Goal: Obtain resource: Download file/media

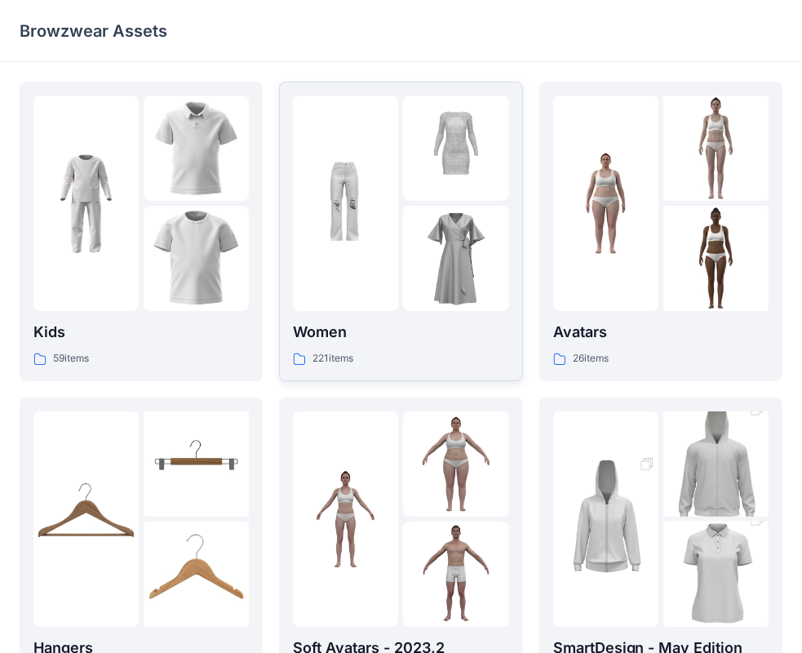
click at [442, 178] on img at bounding box center [455, 147] width 105 height 105
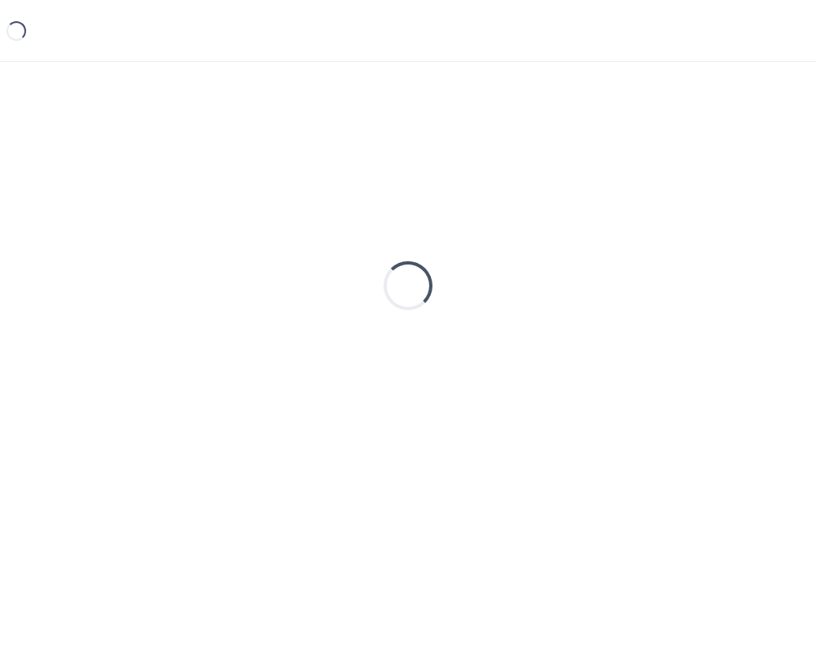
click at [445, 176] on div "Loading..." at bounding box center [408, 286] width 777 height 408
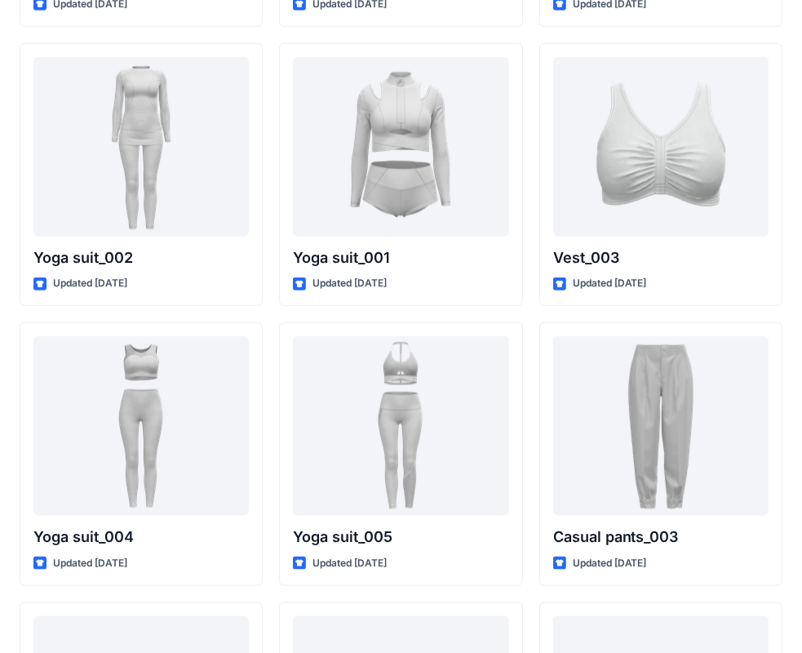
scroll to position [9006, 0]
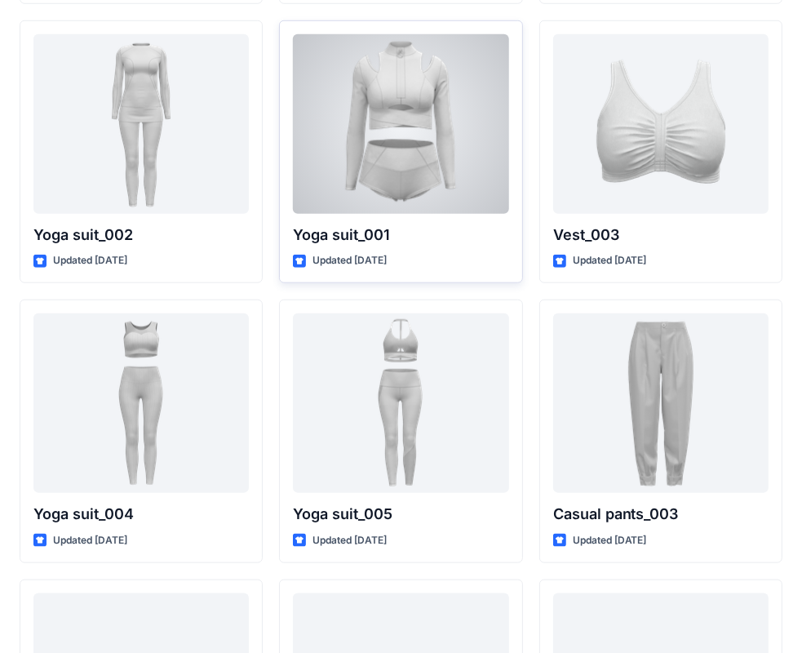
click at [424, 222] on div "Yoga suit_001 Updated [DATE]" at bounding box center [400, 152] width 243 height 264
click at [425, 239] on p "Yoga suit_001" at bounding box center [400, 235] width 215 height 23
click at [438, 184] on div at bounding box center [400, 124] width 215 height 180
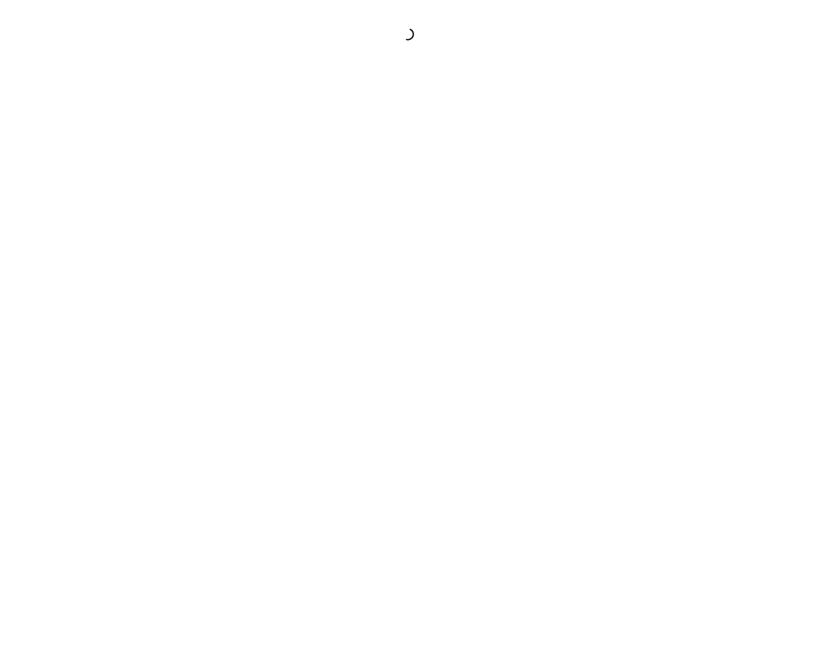
click at [438, 184] on div at bounding box center [408, 326] width 816 height 653
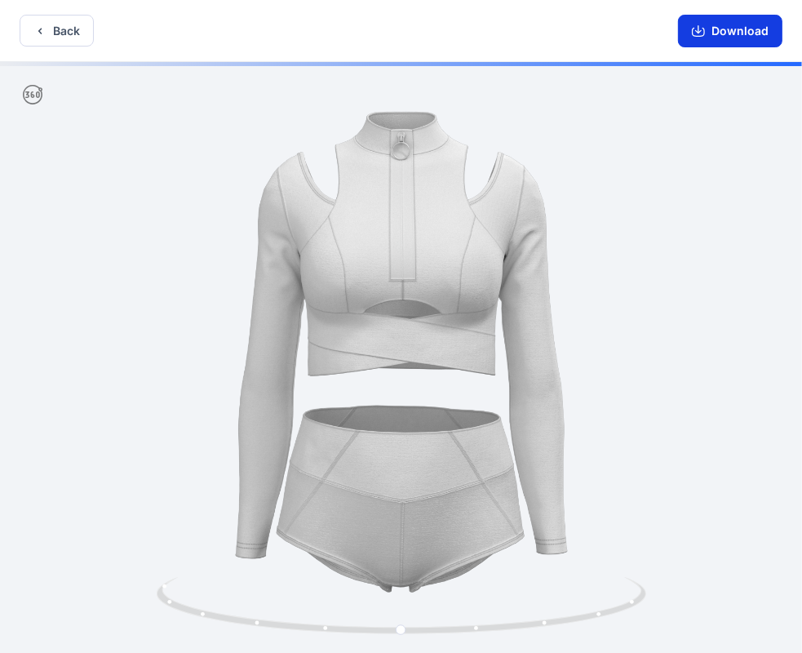
click at [701, 30] on icon "button" at bounding box center [698, 30] width 13 height 13
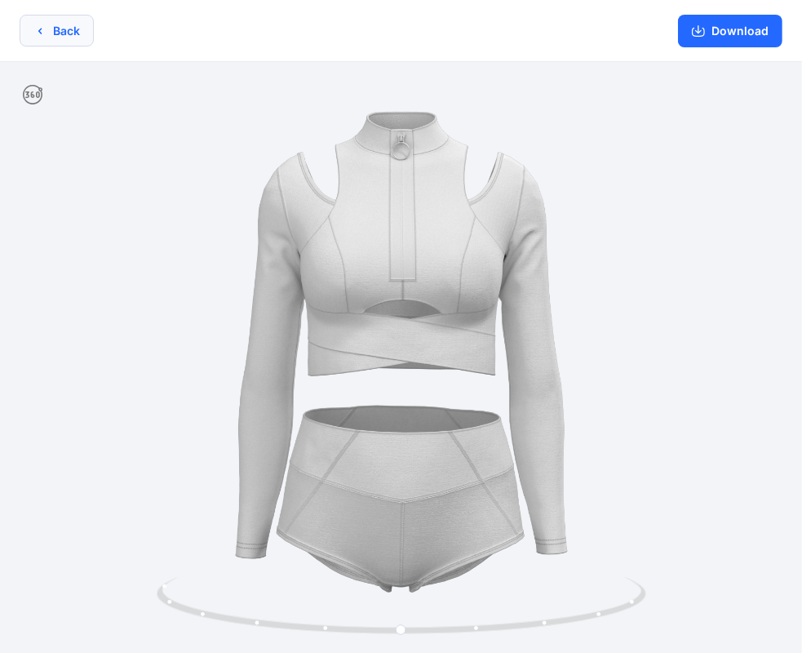
click at [51, 33] on button "Back" at bounding box center [57, 31] width 74 height 32
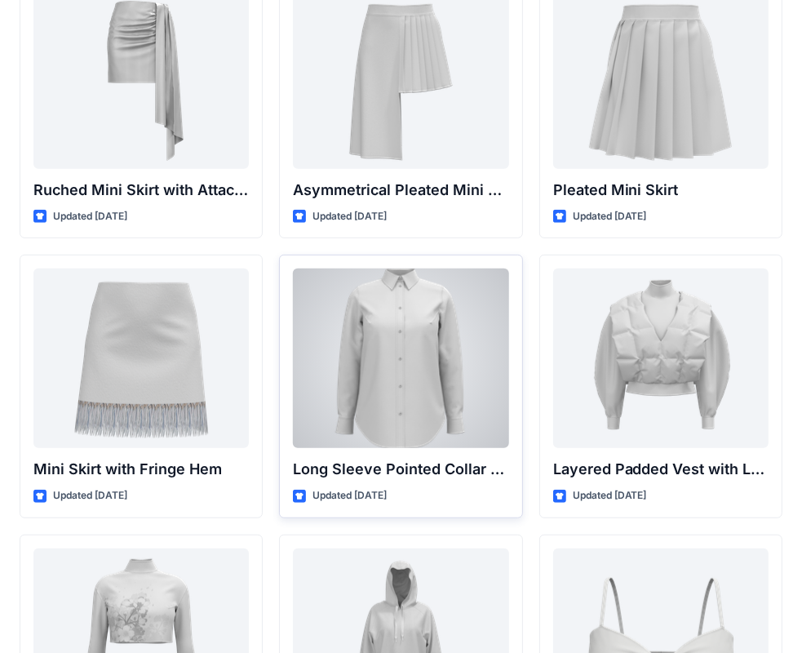
scroll to position [4576, 0]
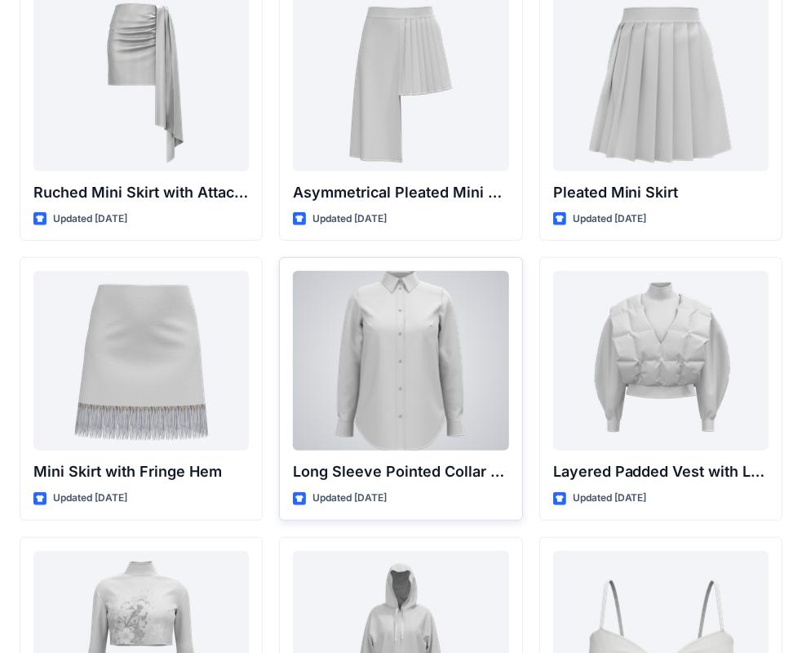
click at [418, 353] on div at bounding box center [400, 361] width 215 height 180
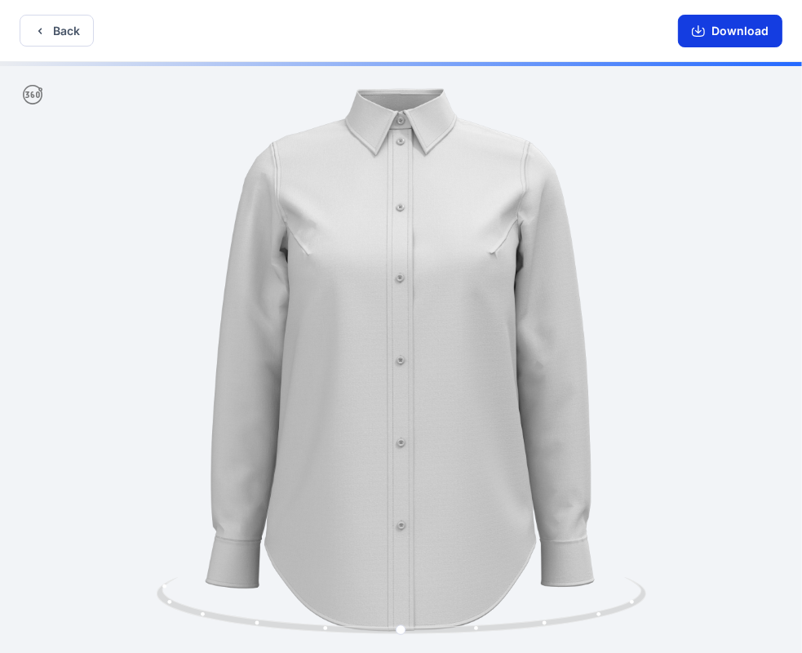
click at [698, 35] on icon "button" at bounding box center [698, 30] width 13 height 13
click at [78, 35] on button "Back" at bounding box center [57, 31] width 74 height 32
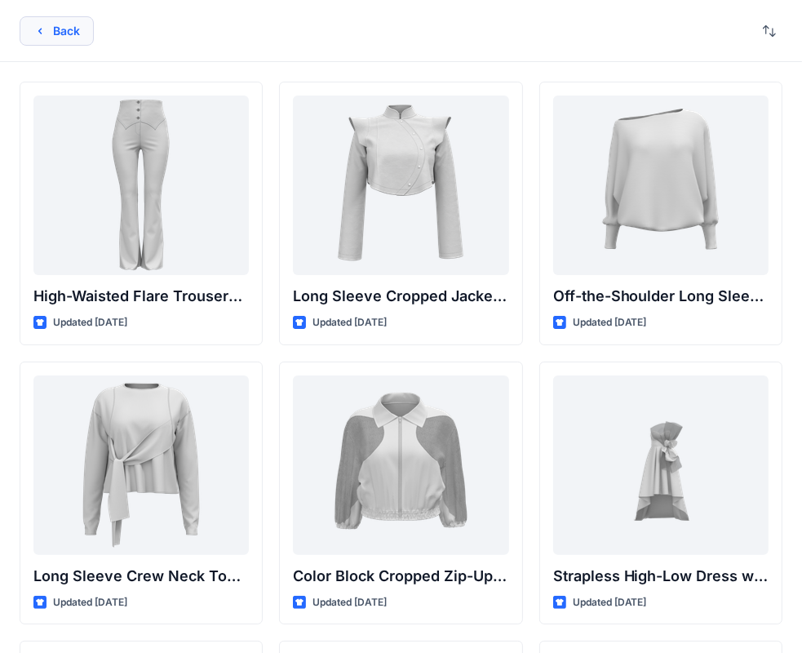
click at [59, 33] on button "Back" at bounding box center [57, 30] width 74 height 29
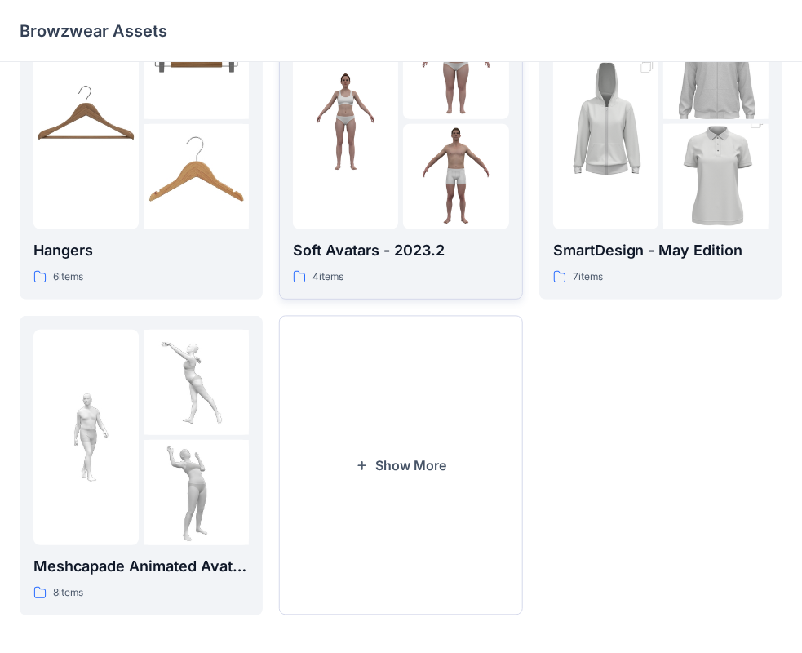
scroll to position [405, 0]
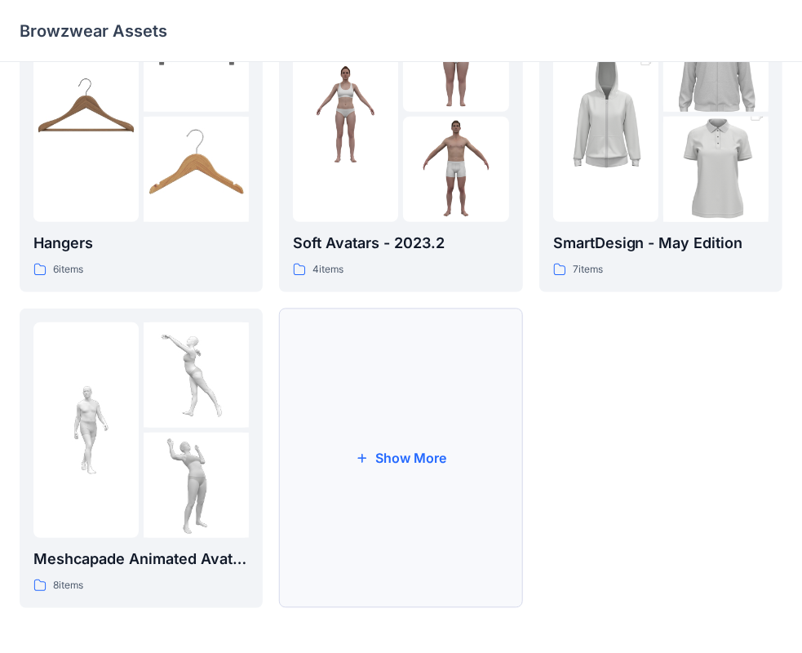
click at [369, 457] on icon "button" at bounding box center [362, 457] width 13 height 13
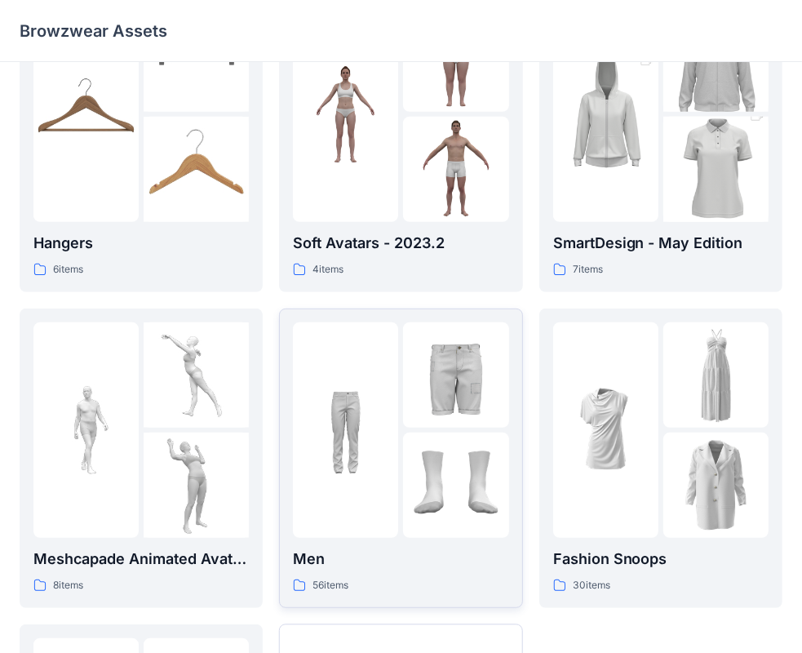
click at [368, 457] on div at bounding box center [345, 429] width 105 height 215
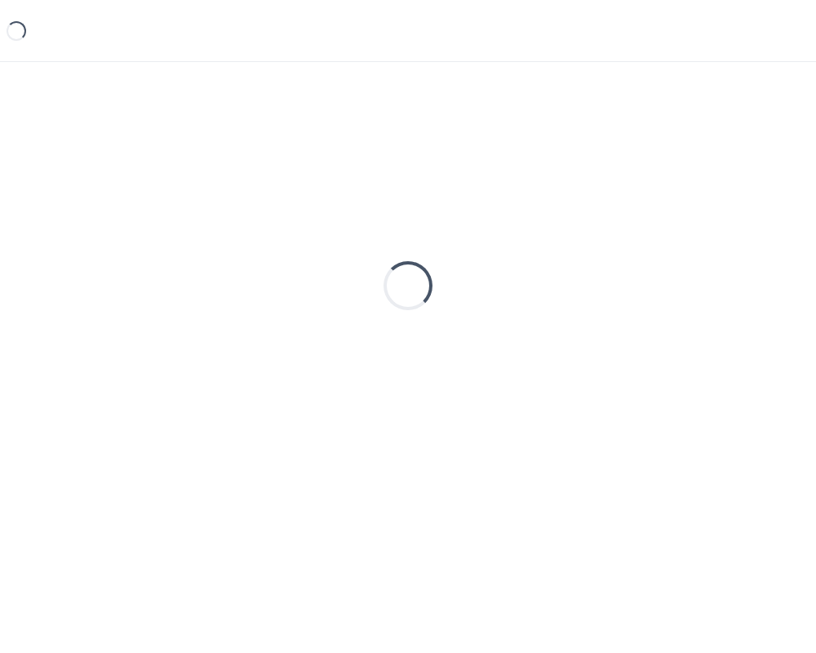
click at [368, 457] on div "Loading..." at bounding box center [408, 286] width 777 height 408
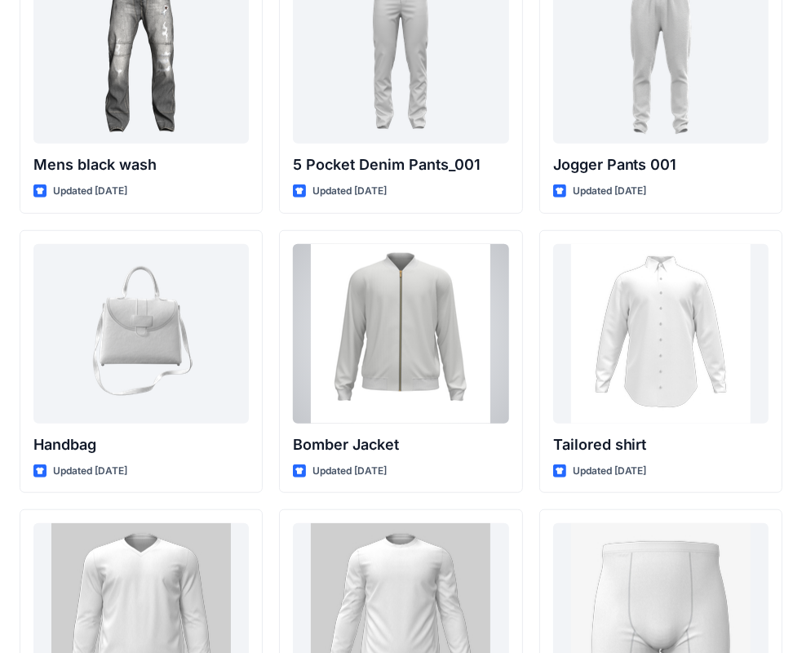
scroll to position [854, 0]
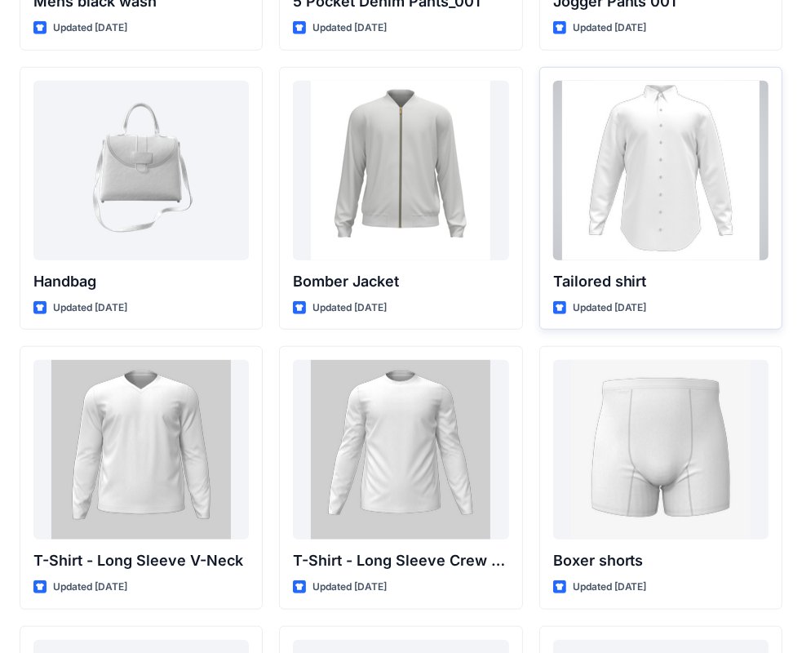
click at [683, 194] on div at bounding box center [660, 171] width 215 height 180
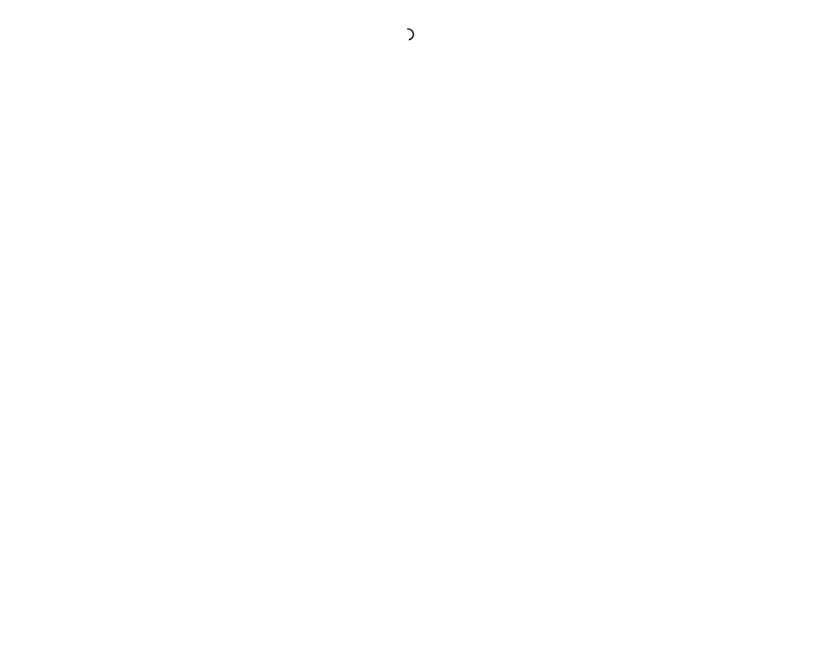
click at [683, 194] on div at bounding box center [408, 326] width 816 height 653
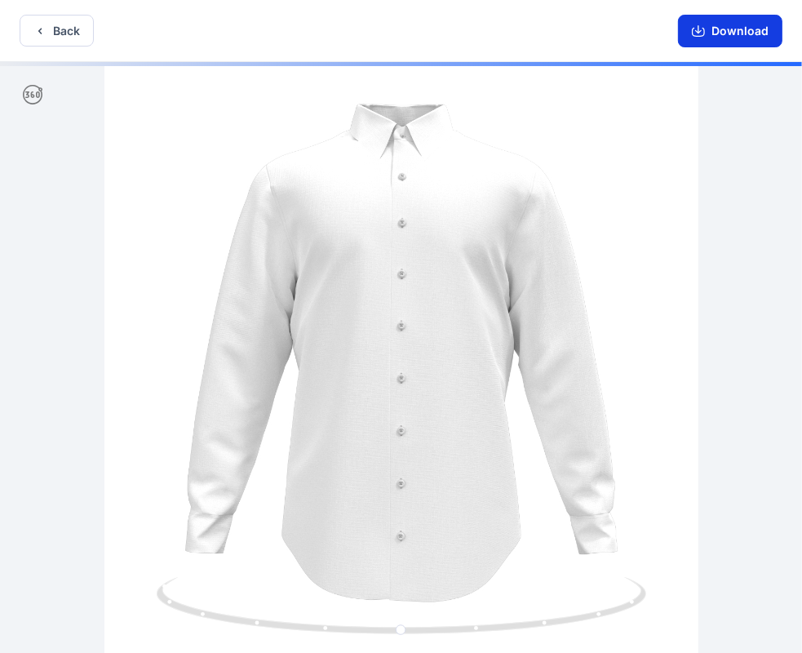
click at [710, 32] on button "Download" at bounding box center [730, 31] width 104 height 33
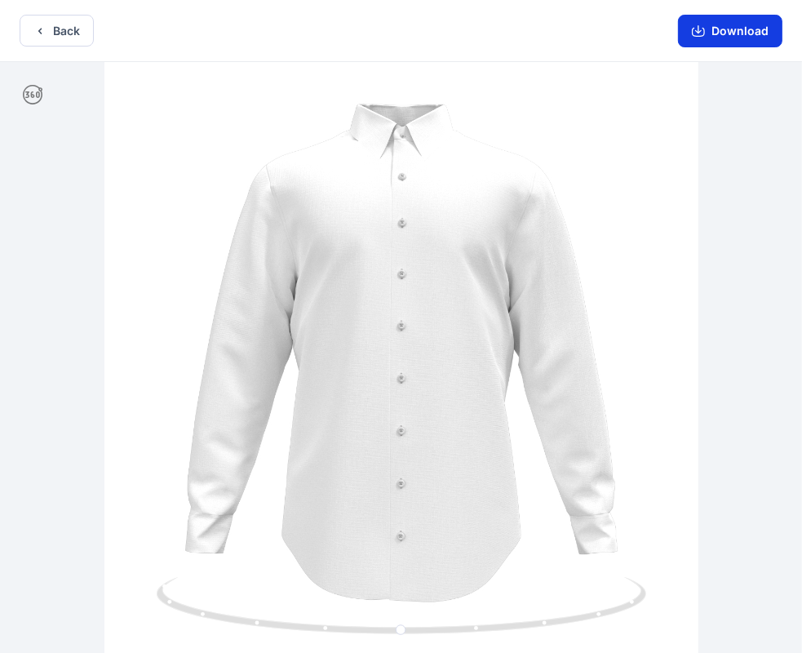
click at [703, 32] on icon "button" at bounding box center [698, 30] width 13 height 13
click at [46, 28] on icon "button" at bounding box center [39, 30] width 13 height 13
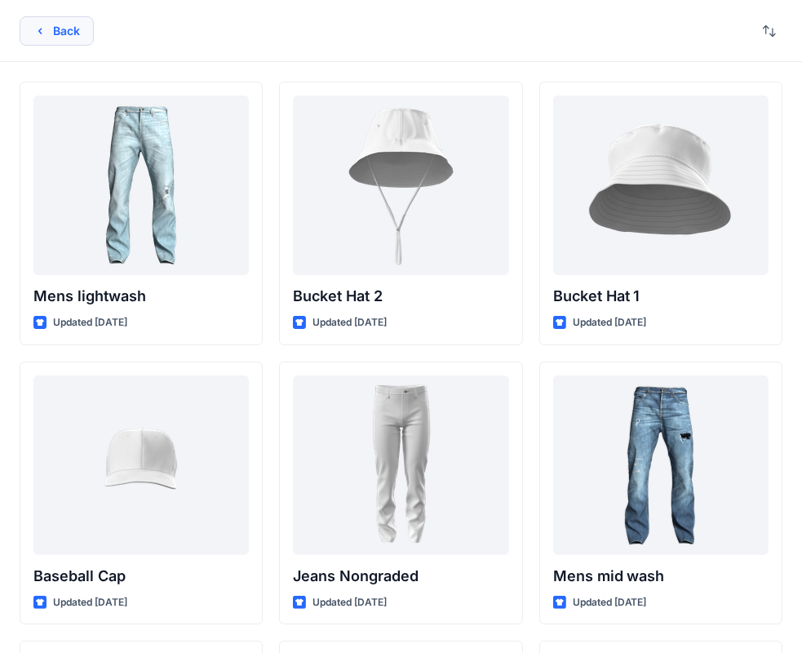
click at [72, 30] on button "Back" at bounding box center [57, 30] width 74 height 29
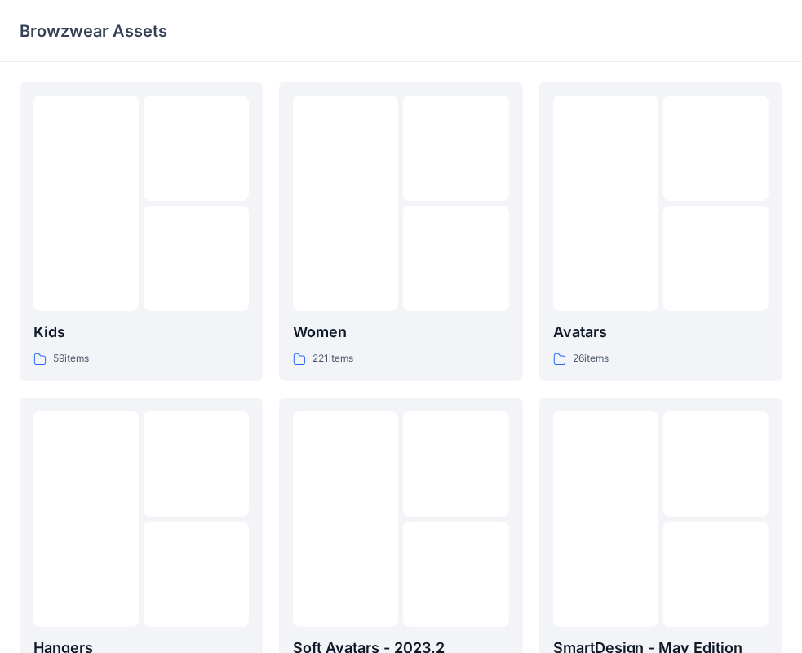
scroll to position [405, 0]
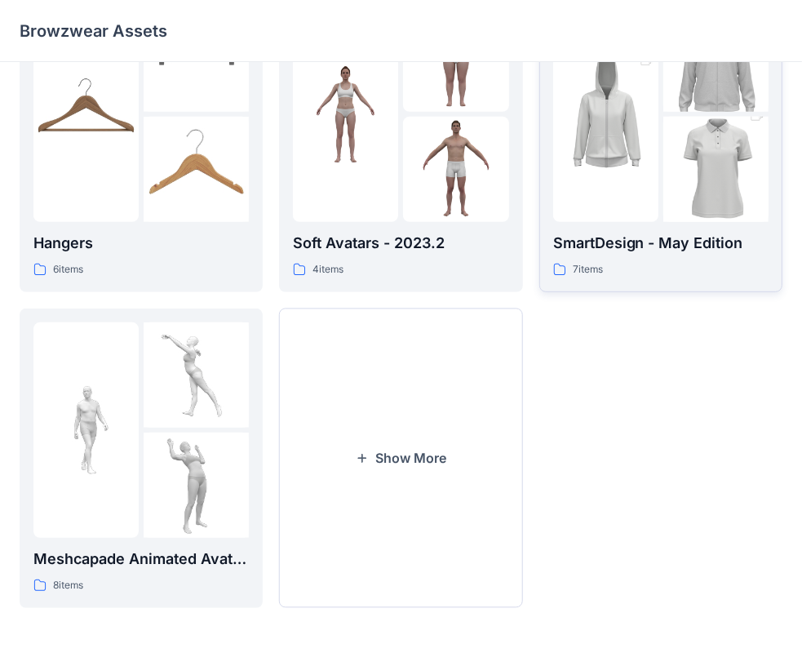
click at [671, 216] on img at bounding box center [715, 170] width 105 height 158
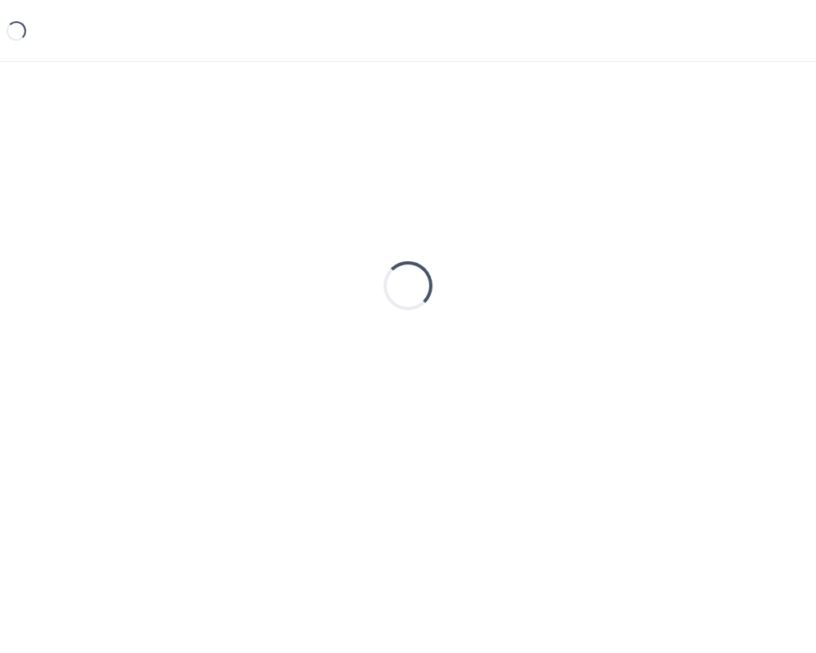
click at [670, 216] on div "Loading..." at bounding box center [408, 286] width 777 height 408
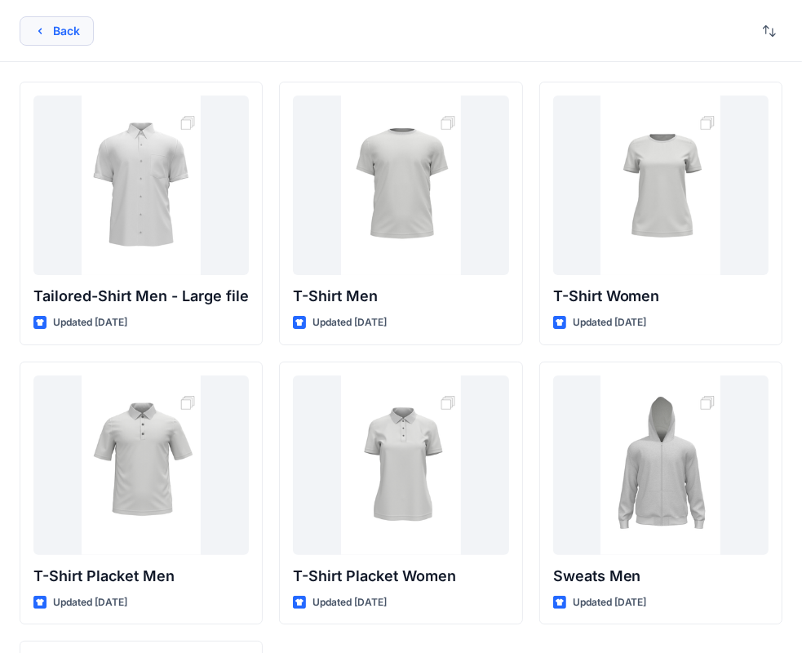
click at [65, 29] on button "Back" at bounding box center [57, 30] width 74 height 29
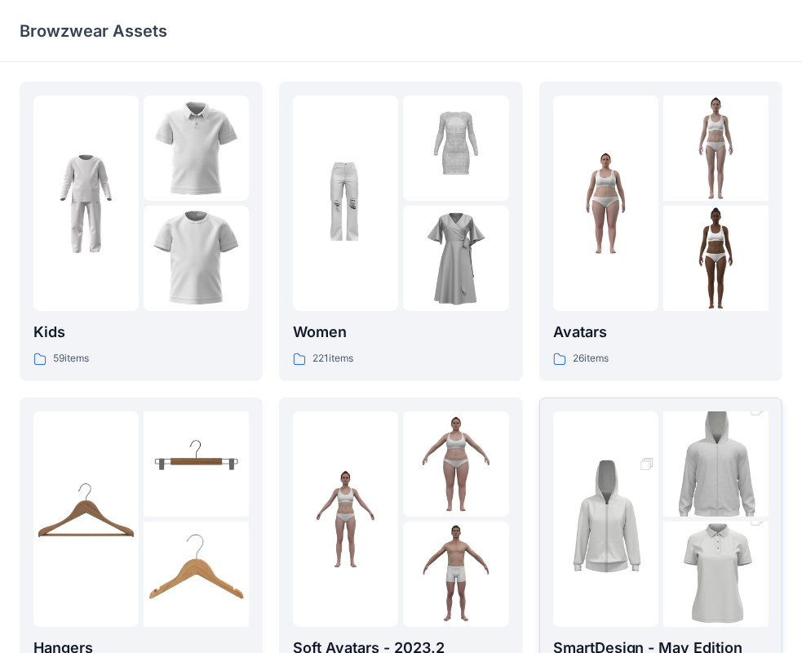
scroll to position [326, 0]
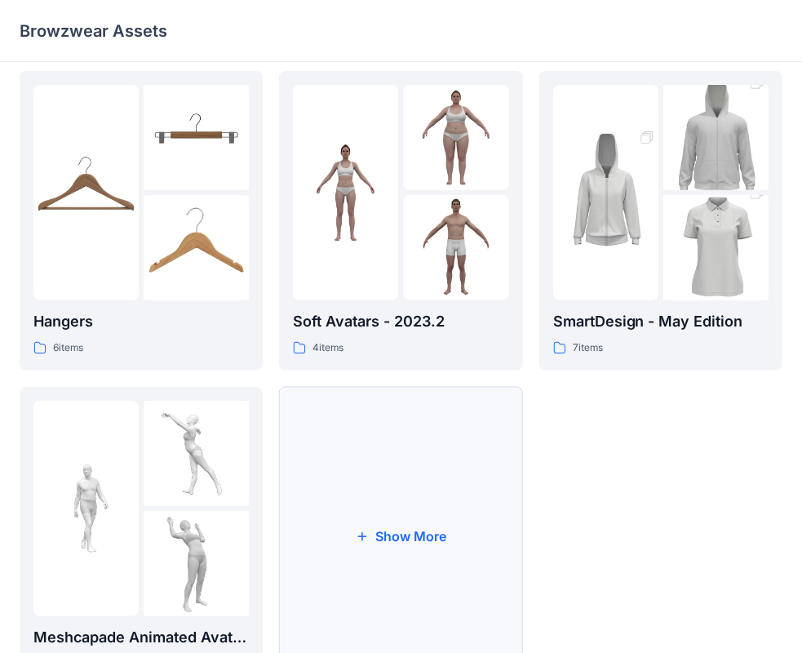
click at [388, 539] on button "Show More" at bounding box center [400, 536] width 243 height 299
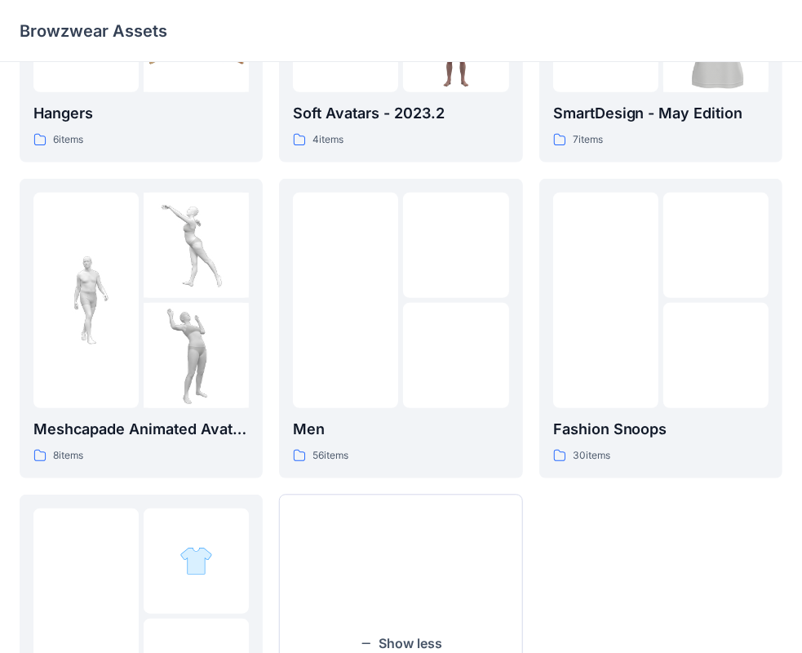
scroll to position [571, 0]
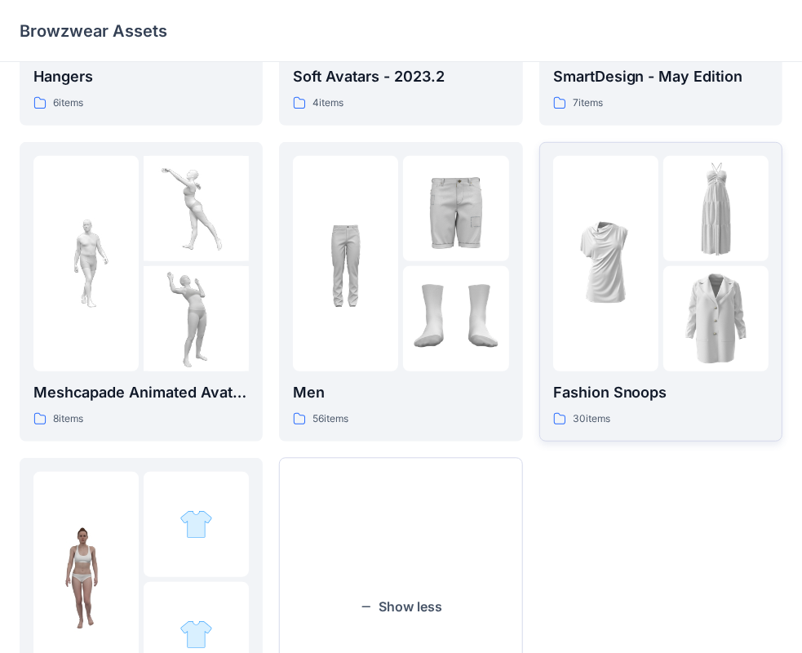
click at [648, 366] on div at bounding box center [605, 263] width 105 height 215
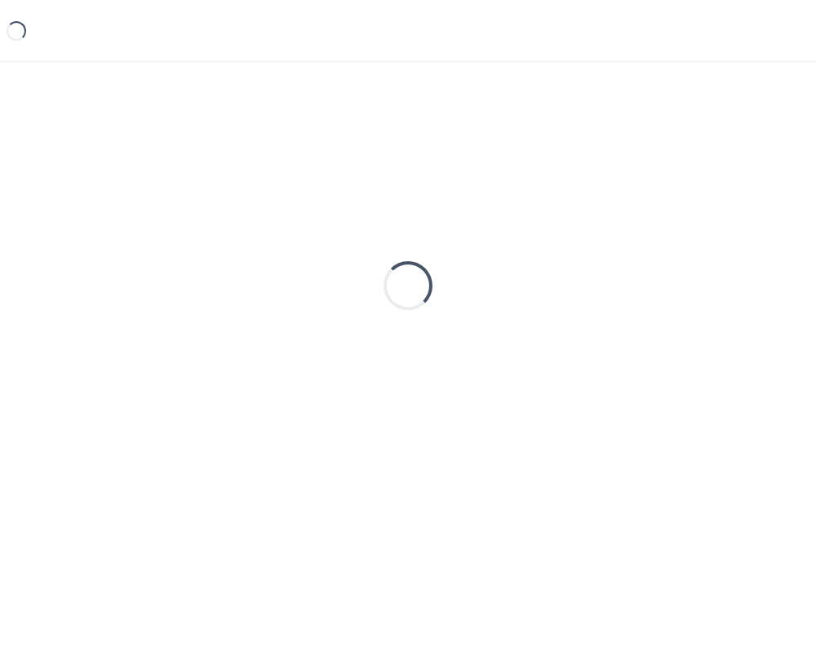
click at [648, 366] on div "Loading..." at bounding box center [408, 286] width 777 height 408
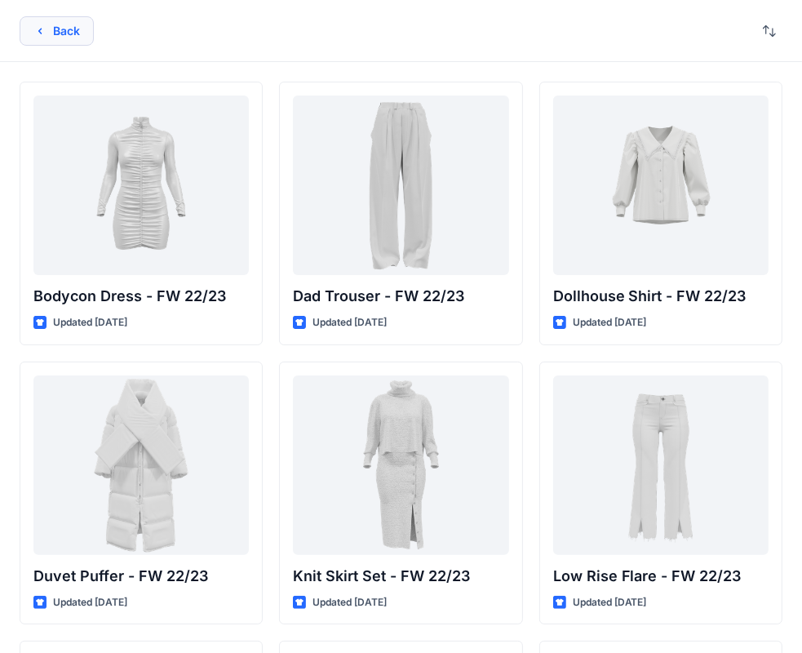
click at [42, 38] on button "Back" at bounding box center [57, 30] width 74 height 29
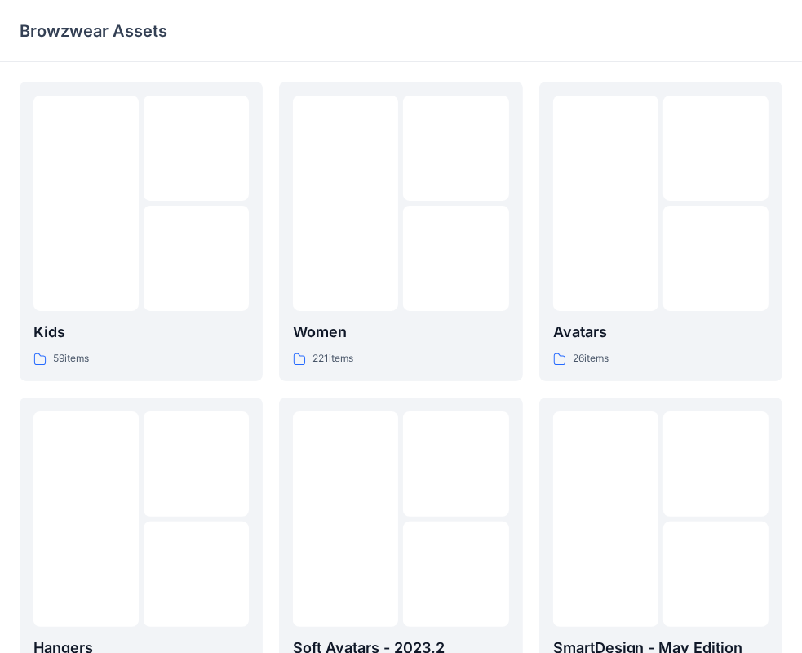
scroll to position [571, 0]
